Goal: Find contact information: Find contact information

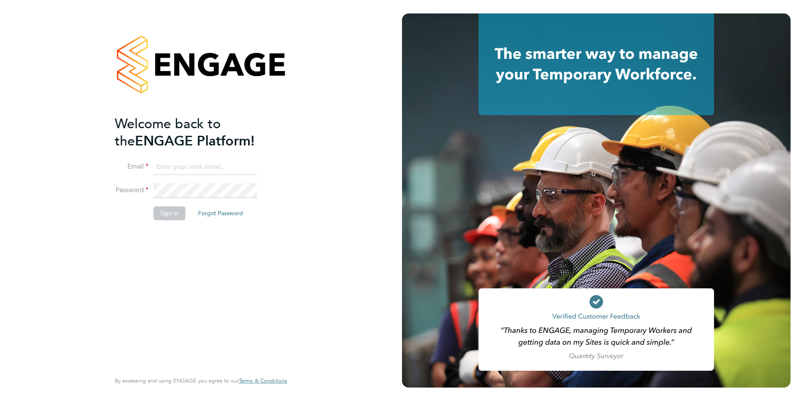
type input "[EMAIL_ADDRESS][DOMAIN_NAME]"
click at [162, 214] on button "Sign In" at bounding box center [169, 212] width 32 height 13
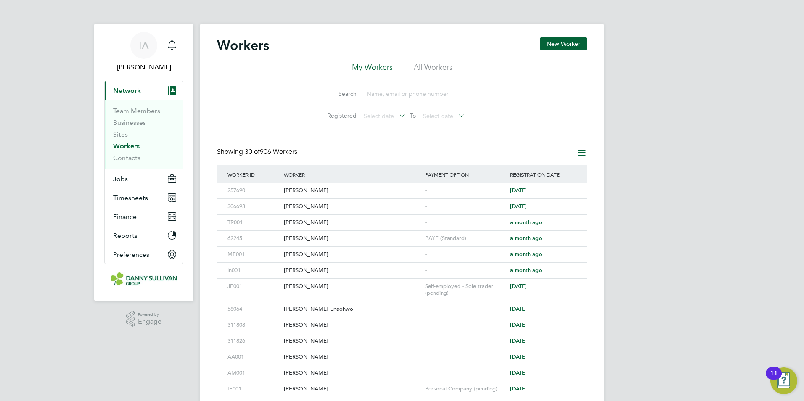
click at [389, 89] on input at bounding box center [423, 94] width 123 height 16
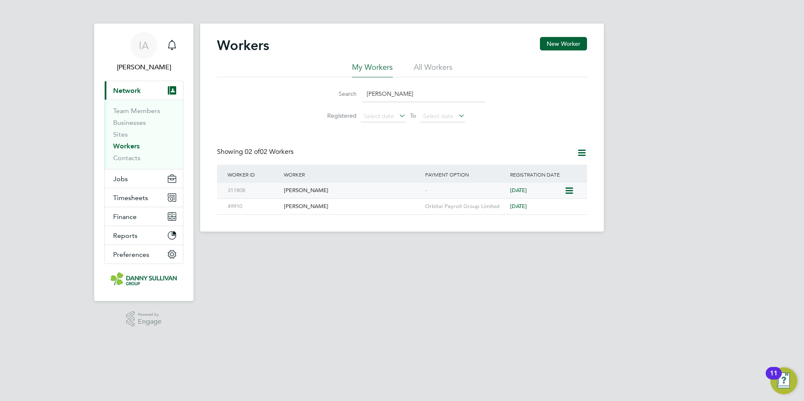
type input "david s"
click at [309, 196] on div "David Steele" at bounding box center [352, 191] width 141 height 16
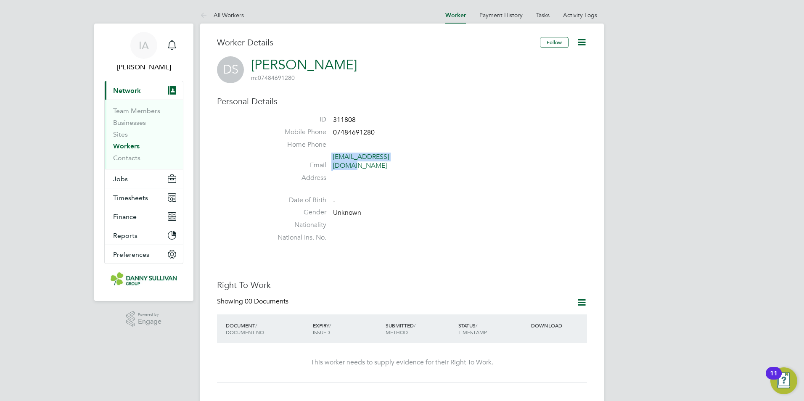
drag, startPoint x: 404, startPoint y: 156, endPoint x: 332, endPoint y: 159, distance: 72.8
click at [332, 159] on li "Email [EMAIL_ADDRESS][DOMAIN_NAME]" at bounding box center [427, 163] width 320 height 21
copy li "[EMAIL_ADDRESS][DOMAIN_NAME]"
